Goal: Task Accomplishment & Management: Use online tool/utility

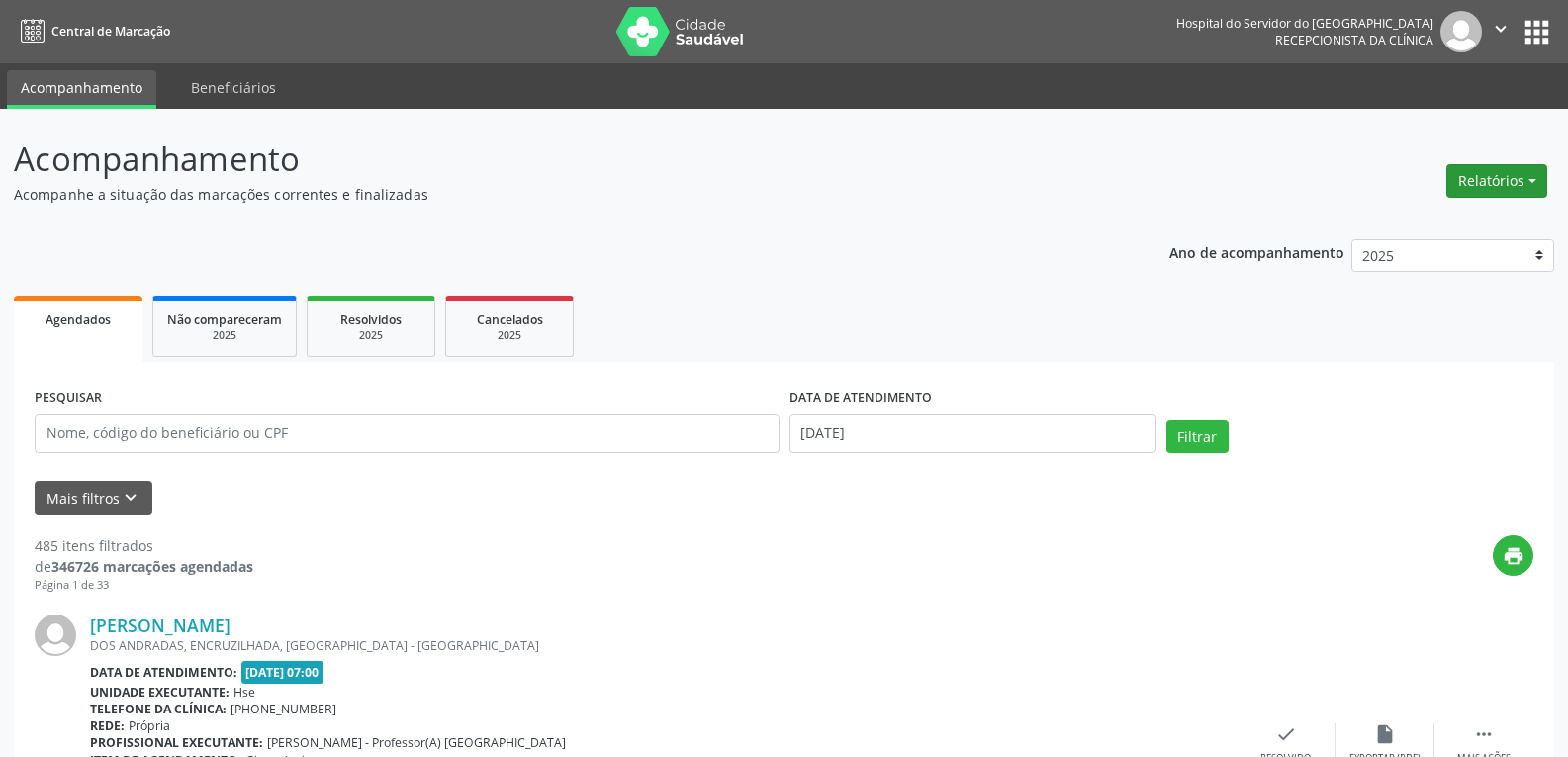
click at [1483, 192] on button "Relatórios" at bounding box center [1497, 181] width 101 height 34
click at [1421, 226] on link "Agendamentos" at bounding box center [1441, 224] width 213 height 28
select select "8"
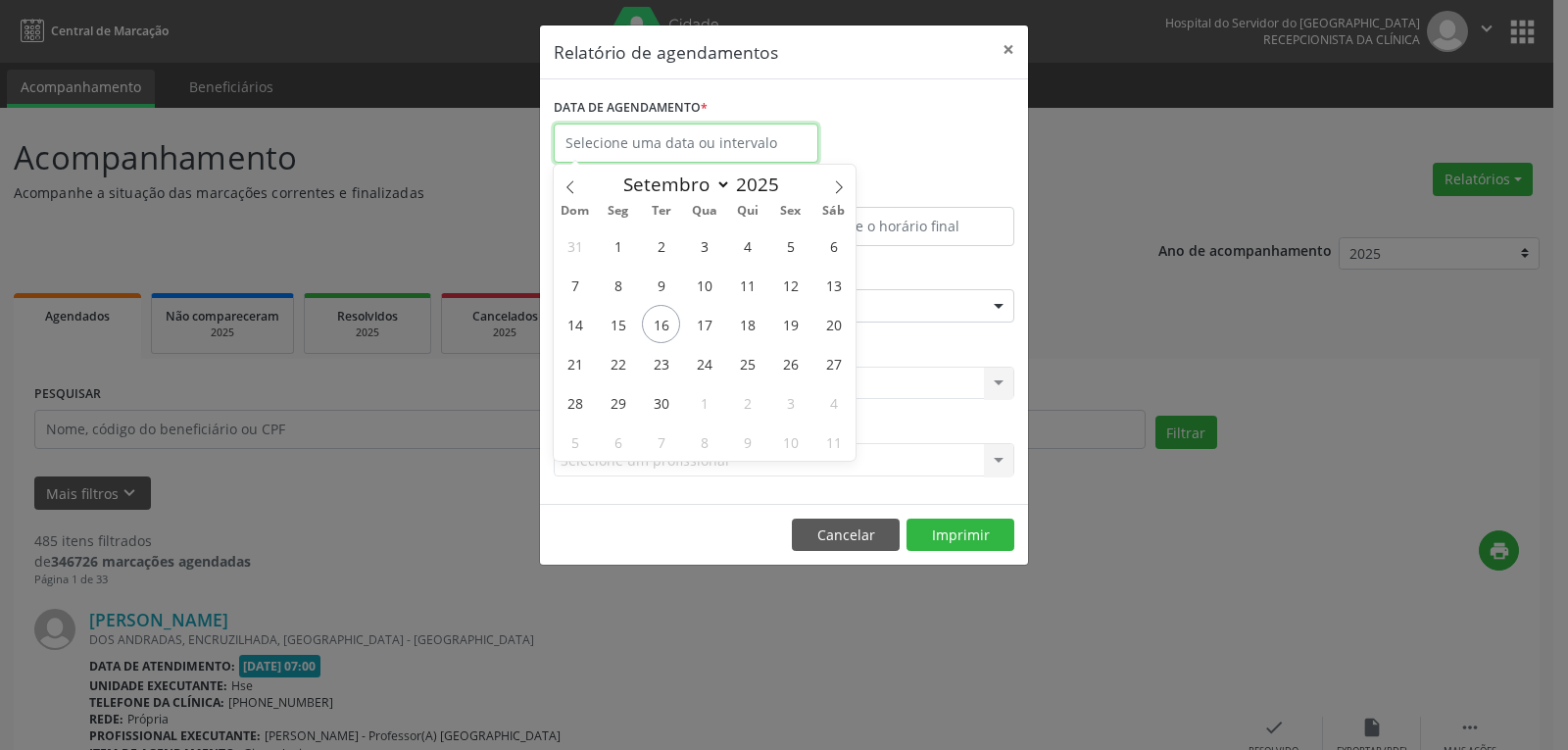
click at [681, 146] on input "text" at bounding box center [686, 143] width 265 height 39
click at [699, 328] on span "17" at bounding box center [704, 324] width 38 height 38
type input "[DATE]"
click at [699, 328] on span "17" at bounding box center [704, 324] width 38 height 38
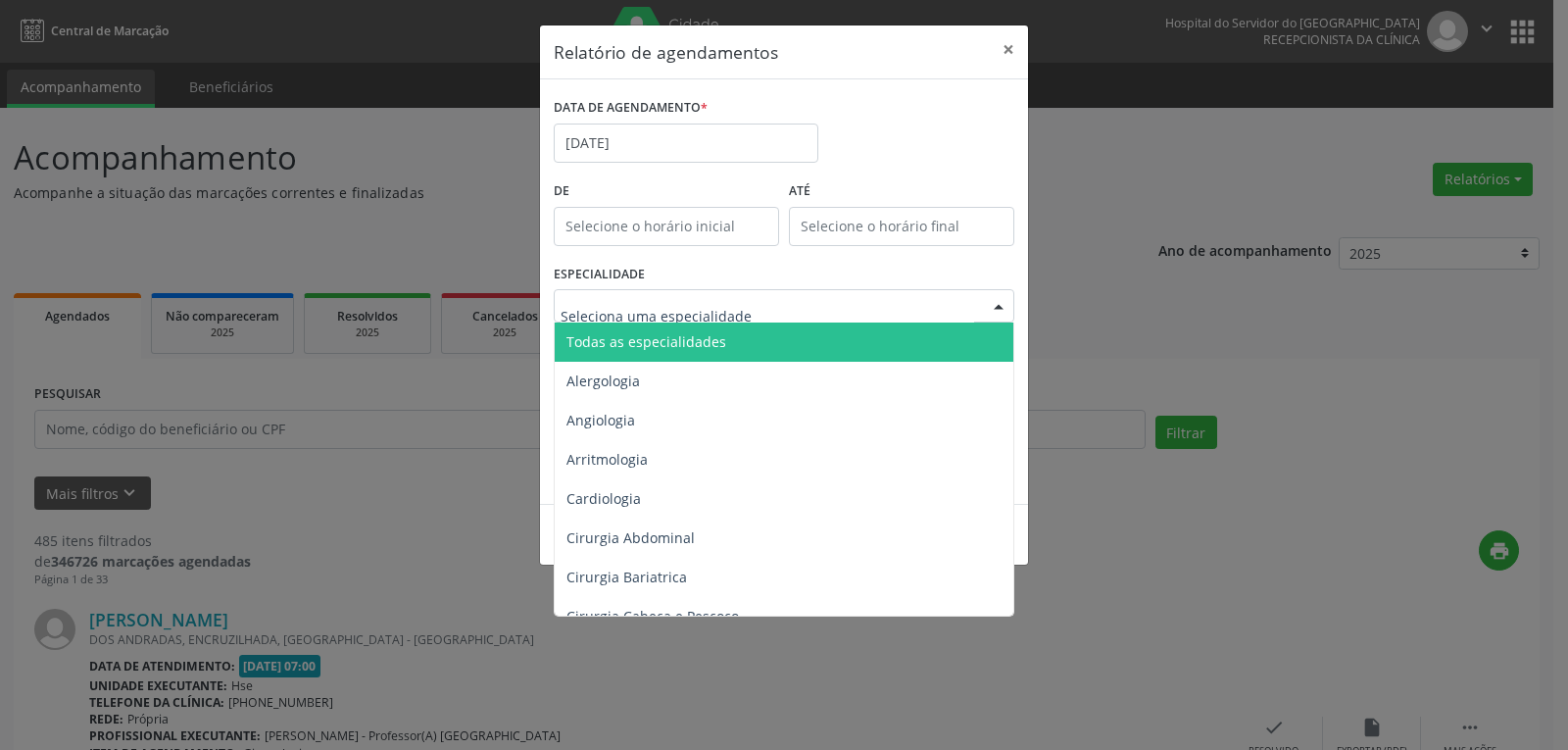
click at [651, 340] on span "Todas as especialidades" at bounding box center [646, 341] width 160 height 19
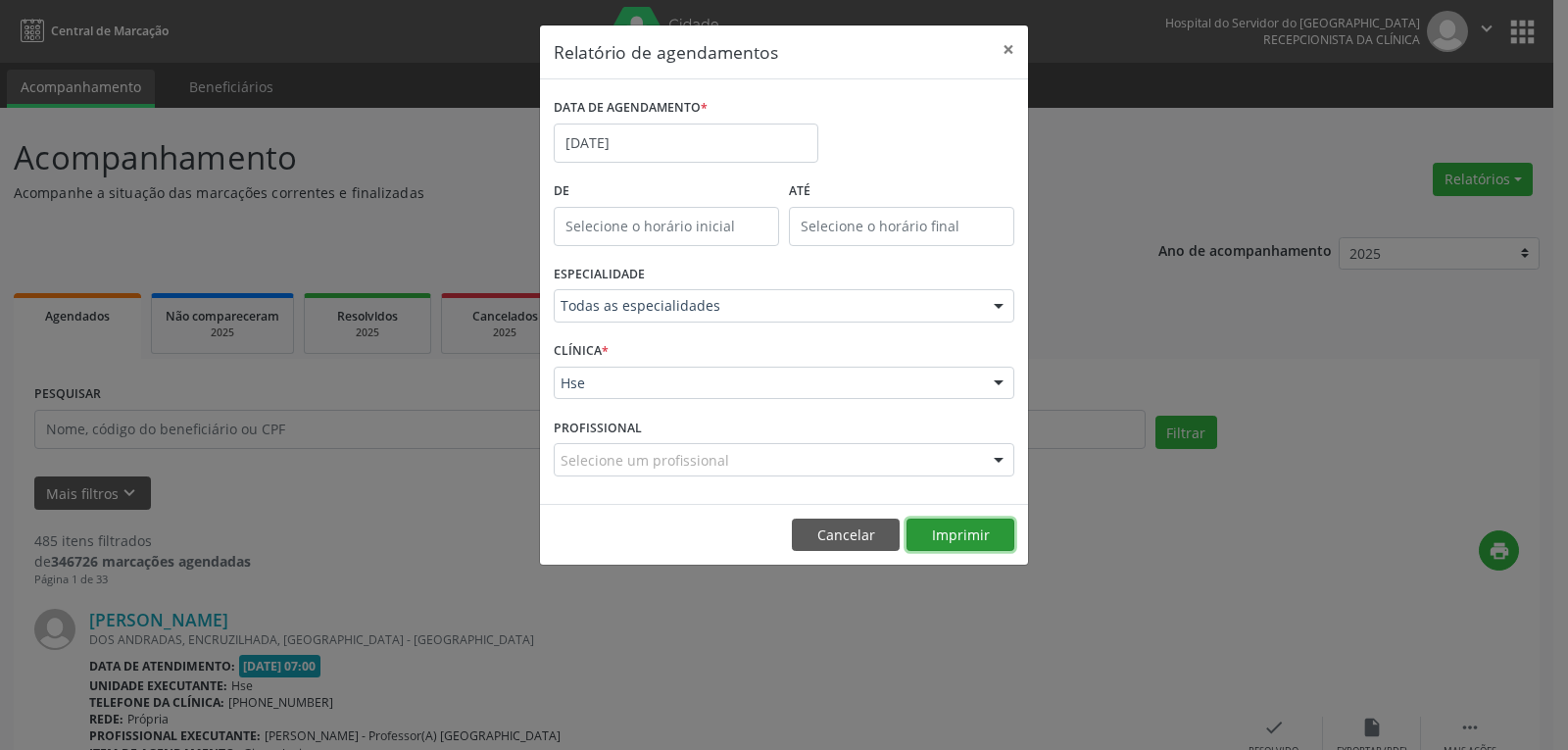
click at [935, 520] on button "Imprimir" at bounding box center [961, 535] width 108 height 33
